Goal: Navigation & Orientation: Find specific page/section

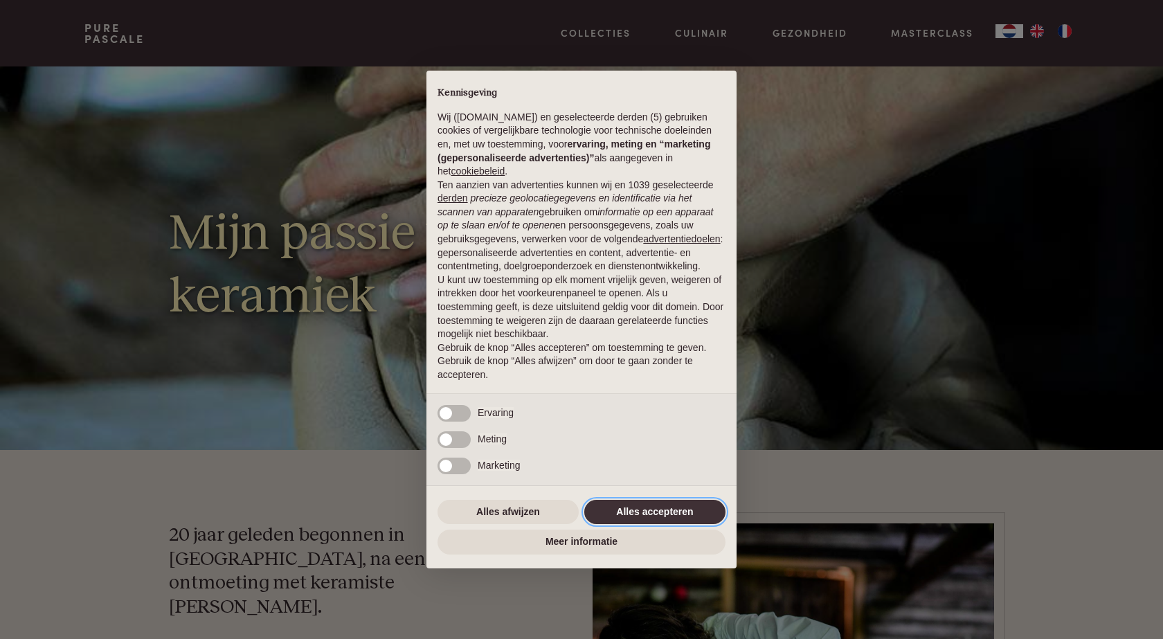
click at [640, 510] on button "Alles accepteren" at bounding box center [654, 512] width 141 height 25
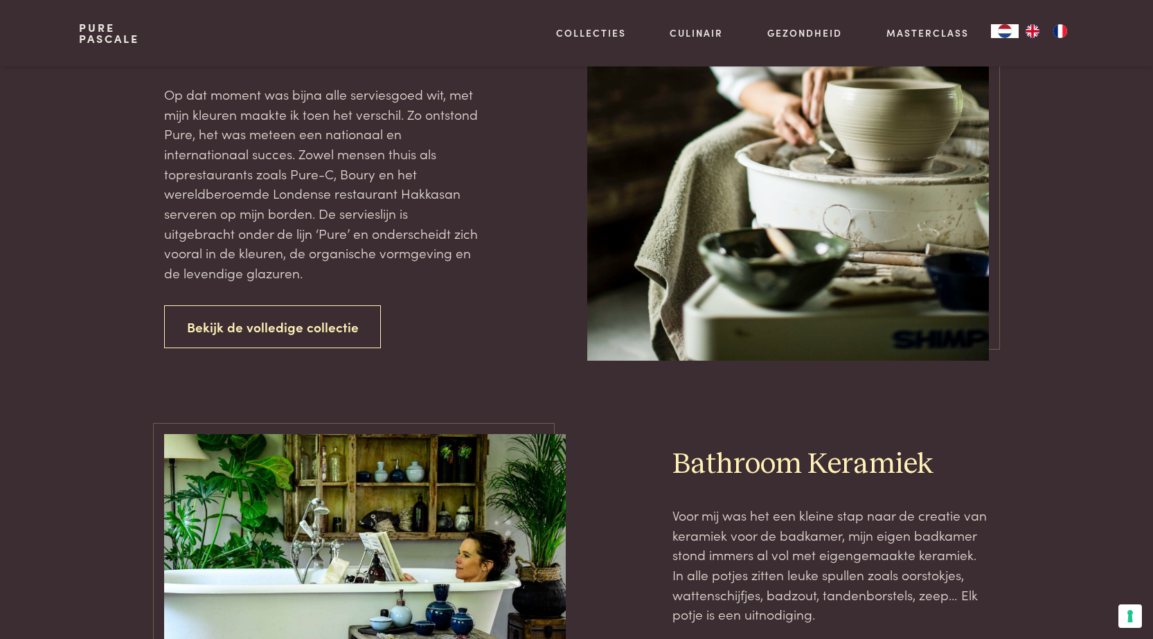
scroll to position [1731, 0]
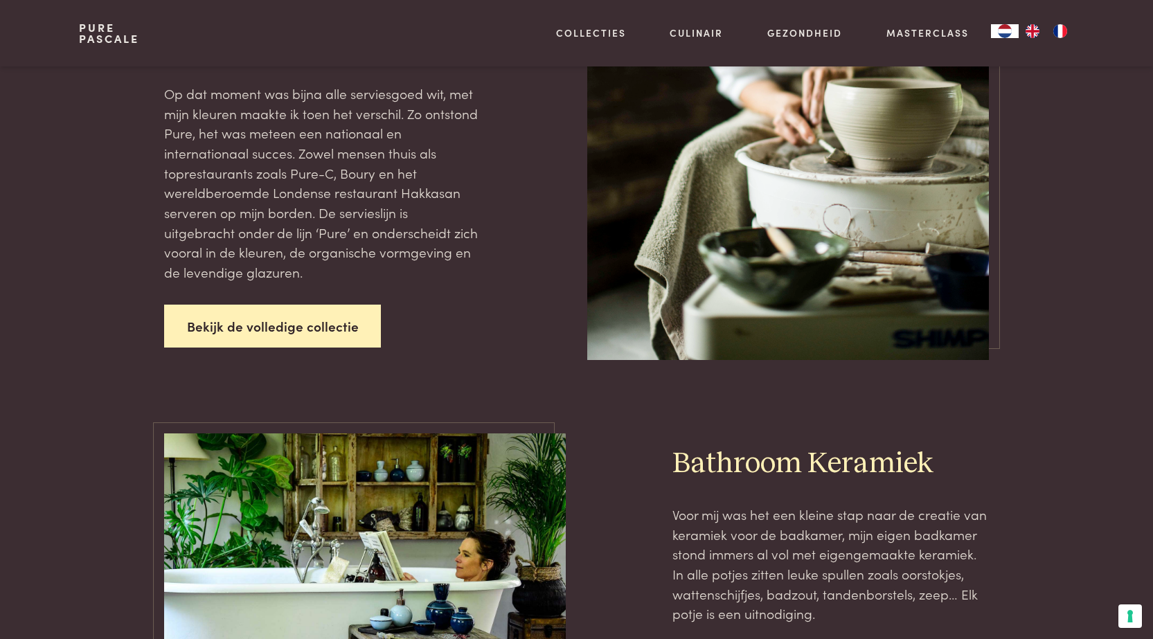
click at [308, 305] on link "Bekijk de volledige collectie" at bounding box center [272, 327] width 217 height 44
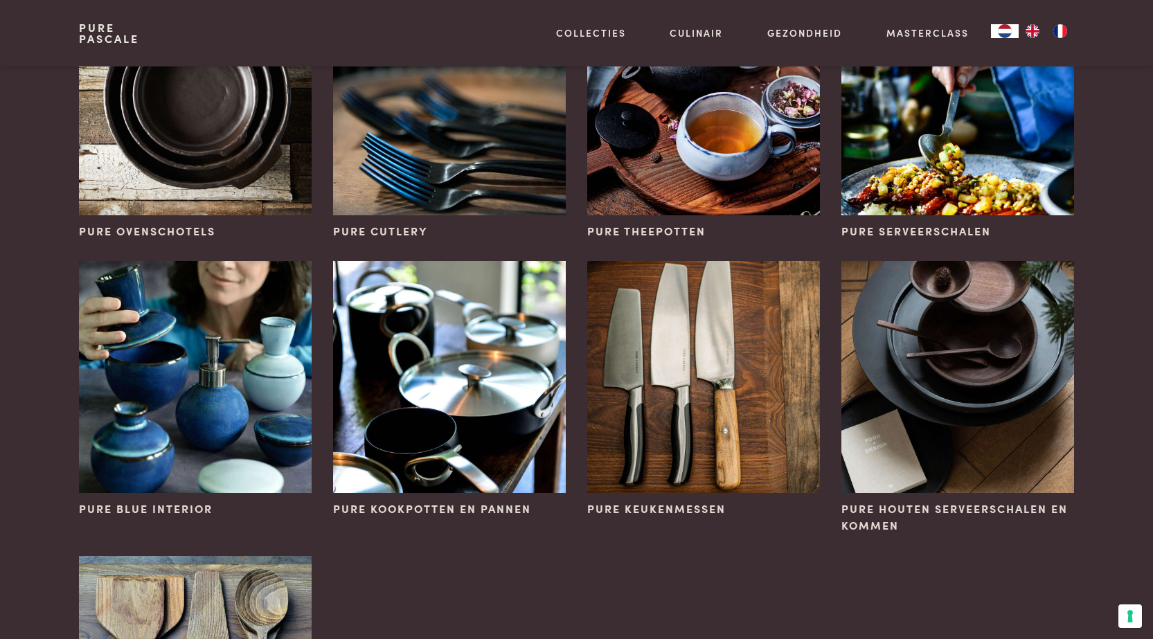
scroll to position [762, 0]
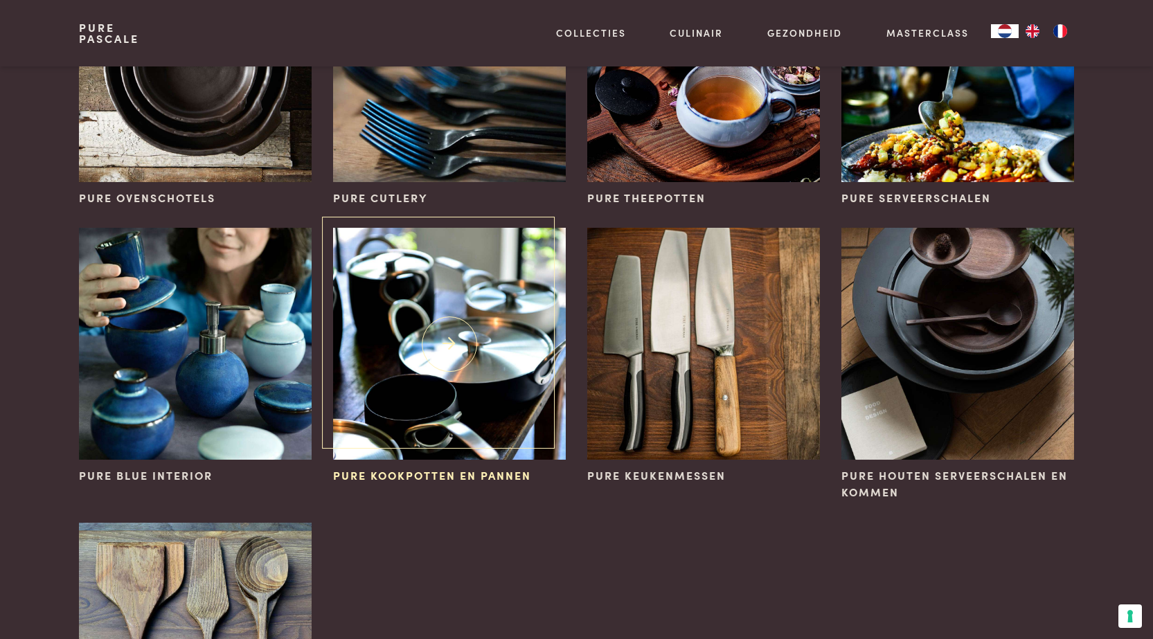
click at [459, 347] on img at bounding box center [449, 344] width 232 height 232
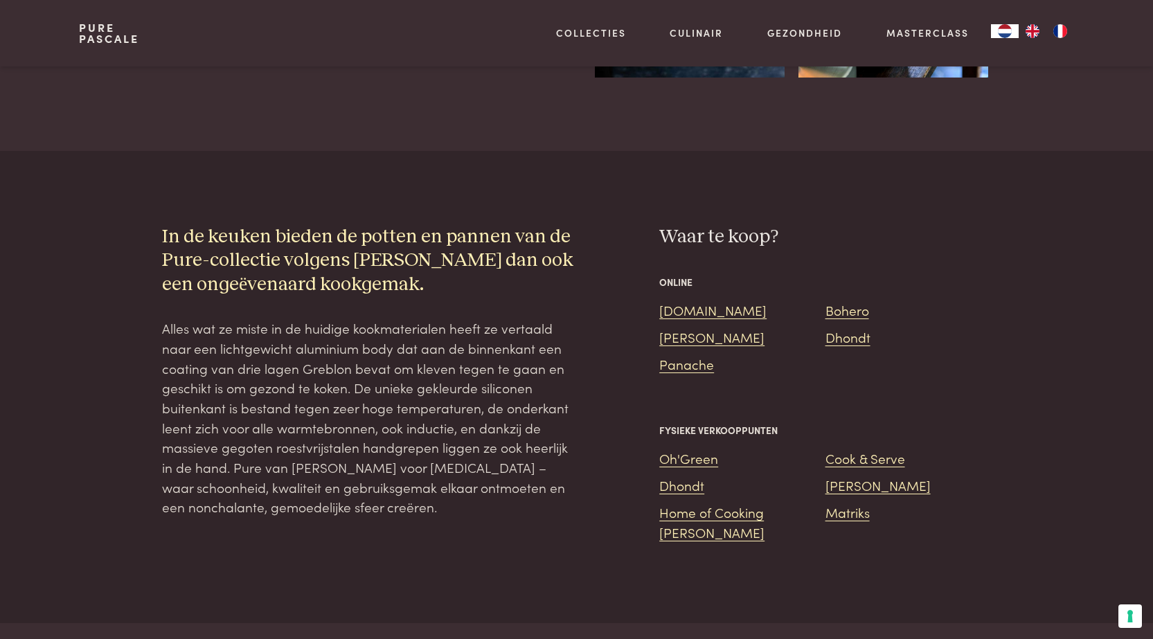
scroll to position [1108, 0]
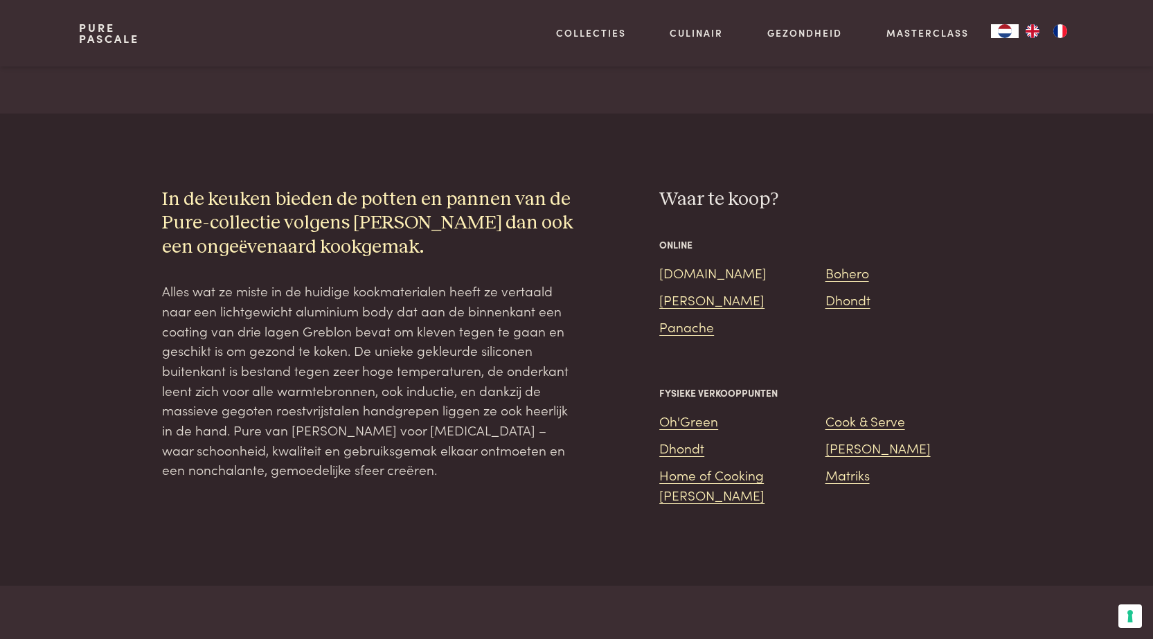
click at [681, 263] on link "[DOMAIN_NAME]" at bounding box center [712, 272] width 107 height 19
